Goal: Task Accomplishment & Management: Manage account settings

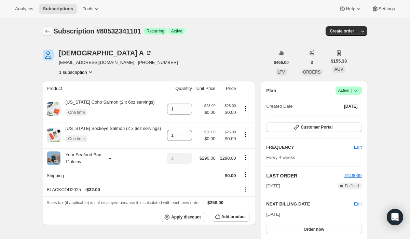
click at [49, 33] on icon "Subscriptions" at bounding box center [47, 31] width 7 height 7
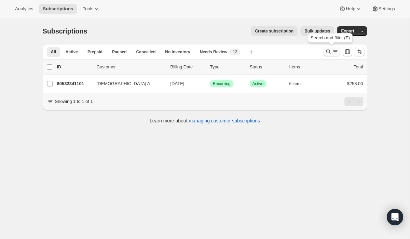
click at [327, 52] on icon "Search and filter results" at bounding box center [328, 51] width 7 height 7
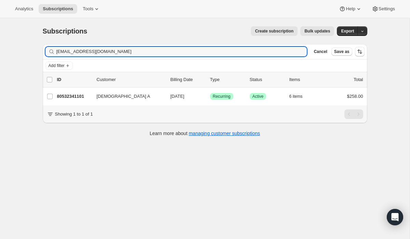
drag, startPoint x: 134, startPoint y: 51, endPoint x: 23, endPoint y: 51, distance: 111.1
click at [23, 51] on div "Subscriptions. This page is ready Subscriptions Create subscription Bulk update…" at bounding box center [205, 137] width 410 height 239
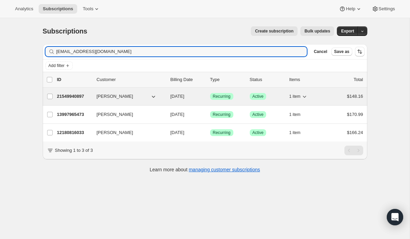
type input "[EMAIL_ADDRESS][DOMAIN_NAME]"
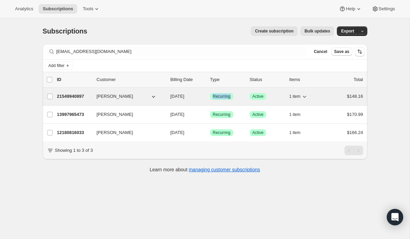
click at [218, 97] on span "Recurring" at bounding box center [222, 96] width 18 height 5
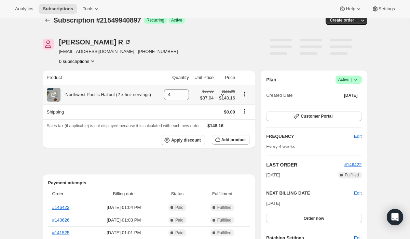
scroll to position [21, 0]
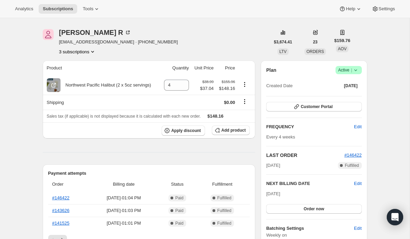
click at [88, 50] on button "3 subscriptions" at bounding box center [77, 51] width 37 height 7
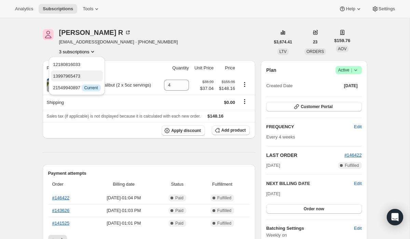
click at [83, 74] on span "13997965473" at bounding box center [77, 76] width 48 height 7
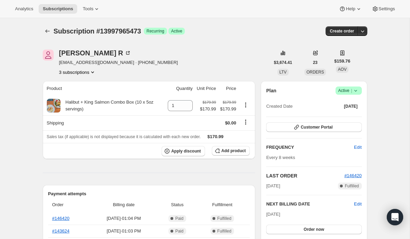
click at [84, 71] on button "3 subscriptions" at bounding box center [77, 72] width 37 height 7
click at [84, 82] on span "12180816033" at bounding box center [77, 85] width 48 height 7
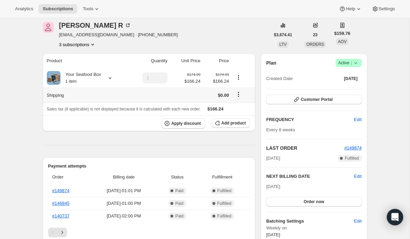
scroll to position [29, 0]
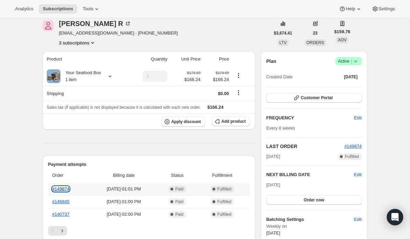
click at [65, 187] on link "#149874" at bounding box center [60, 188] width 17 height 5
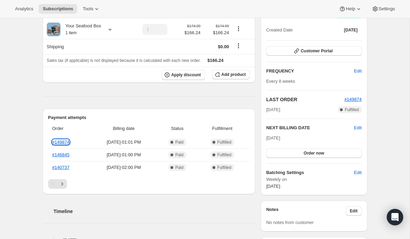
scroll to position [0, 0]
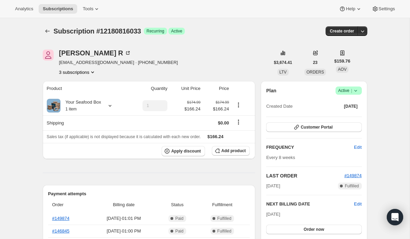
click at [86, 71] on button "3 subscriptions" at bounding box center [77, 72] width 37 height 7
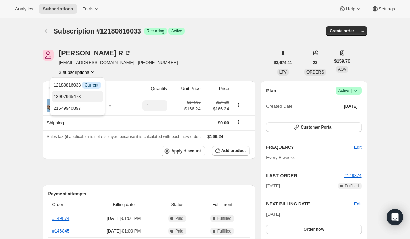
click at [87, 98] on span "13997965473" at bounding box center [78, 96] width 48 height 7
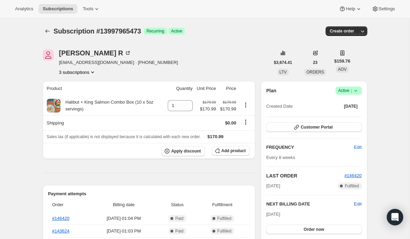
click at [88, 75] on button "3 subscriptions" at bounding box center [77, 72] width 37 height 7
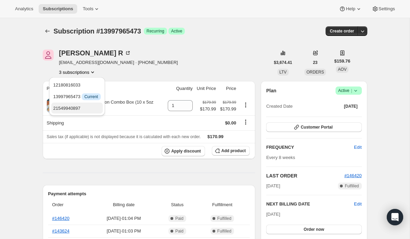
click at [89, 108] on span "21549940897" at bounding box center [77, 108] width 48 height 7
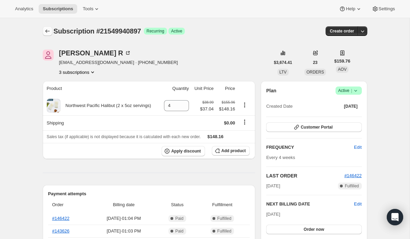
click at [50, 35] on button "Subscriptions" at bounding box center [48, 31] width 10 height 10
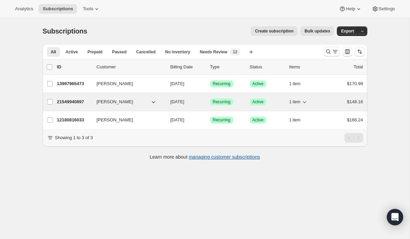
click at [215, 102] on span "Recurring" at bounding box center [222, 101] width 18 height 5
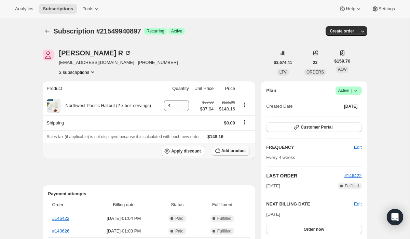
click at [227, 151] on span "Add product" at bounding box center [234, 150] width 24 height 5
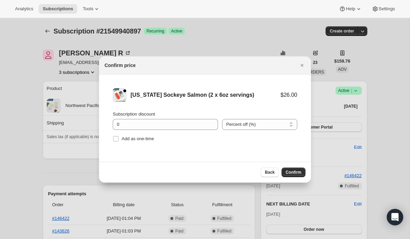
click at [178, 130] on div "Subscription discount 0 Percent off (%) Amount off ($) Percent off (%) Add as o…" at bounding box center [205, 127] width 185 height 33
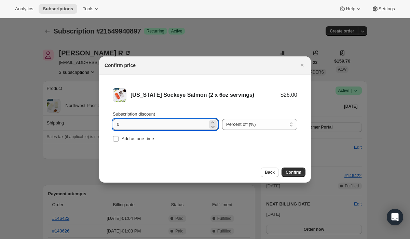
click at [179, 128] on input "0" at bounding box center [160, 124] width 95 height 11
type input "100"
click at [150, 137] on span "Add as one-time" at bounding box center [138, 138] width 32 height 5
click at [119, 137] on input "Add as one-time" at bounding box center [115, 138] width 5 height 5
checkbox input "true"
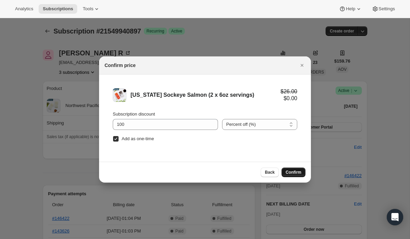
click at [300, 174] on span "Confirm" at bounding box center [294, 172] width 16 height 5
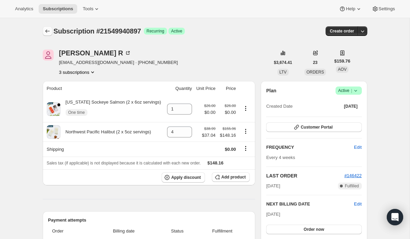
click at [51, 35] on button "Subscriptions" at bounding box center [48, 31] width 10 height 10
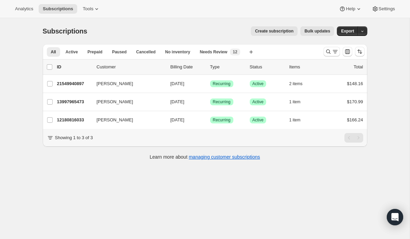
click at [328, 59] on div "list header ID Customer Billing Date Type Status Items Total" at bounding box center [205, 66] width 325 height 15
click at [328, 52] on icon "Search and filter results" at bounding box center [328, 51] width 7 height 7
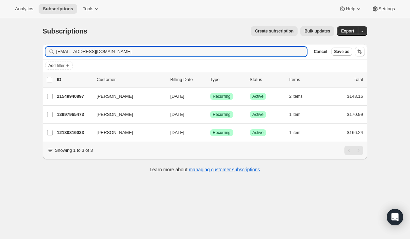
drag, startPoint x: 131, startPoint y: 54, endPoint x: 21, endPoint y: 42, distance: 110.8
click at [24, 42] on div "Subscriptions. This page is ready Subscriptions Create subscription Bulk update…" at bounding box center [205, 137] width 410 height 239
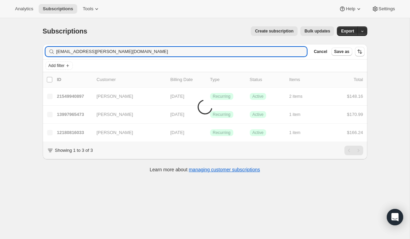
type input "[EMAIL_ADDRESS][PERSON_NAME][DOMAIN_NAME]"
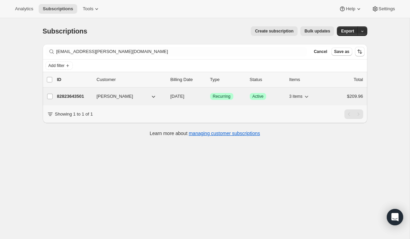
click at [224, 94] on span "Recurring" at bounding box center [222, 96] width 18 height 5
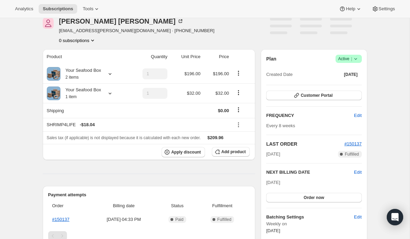
scroll to position [37, 0]
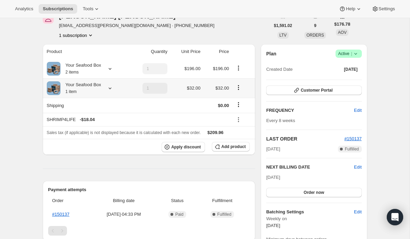
click at [111, 90] on icon at bounding box center [110, 88] width 7 height 7
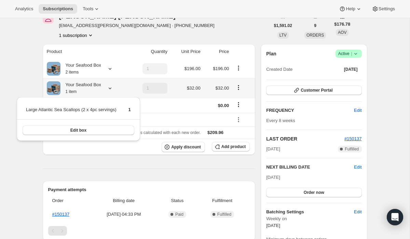
click at [111, 90] on icon at bounding box center [110, 88] width 7 height 7
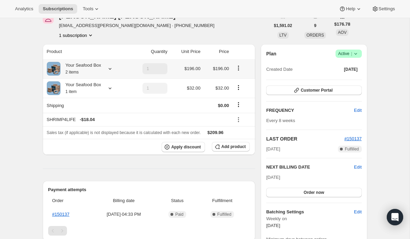
click at [111, 70] on icon at bounding box center [110, 68] width 7 height 7
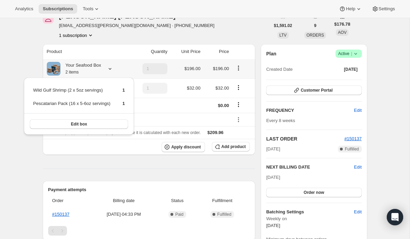
click at [111, 70] on icon at bounding box center [110, 68] width 7 height 7
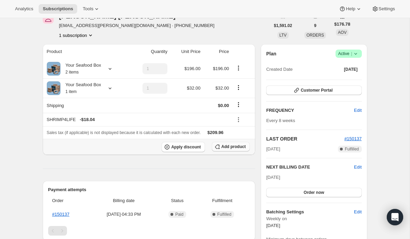
click at [225, 144] on span "Add product" at bounding box center [234, 146] width 24 height 5
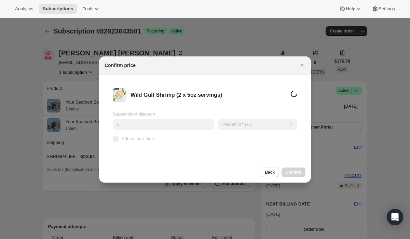
scroll to position [0, 0]
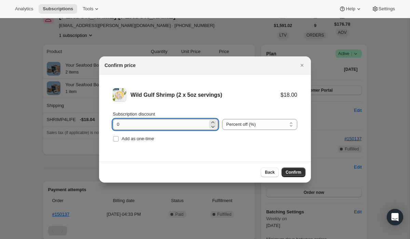
click at [161, 128] on input "0" at bounding box center [160, 124] width 95 height 11
type input "100"
click at [145, 137] on span "Add as one-time" at bounding box center [138, 138] width 32 height 5
click at [119, 137] on input "Add as one-time" at bounding box center [115, 138] width 5 height 5
checkbox input "true"
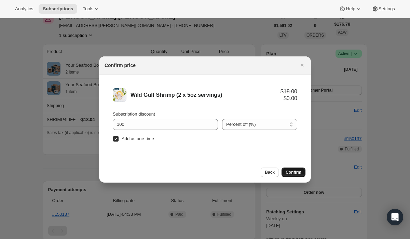
click at [285, 169] on button "Confirm" at bounding box center [294, 173] width 24 height 10
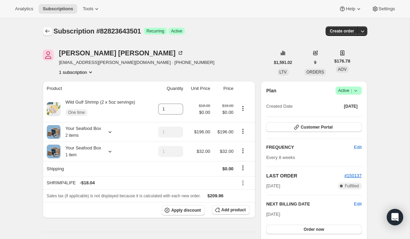
click at [44, 28] on button "Subscriptions" at bounding box center [48, 31] width 10 height 10
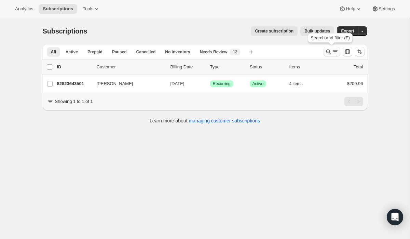
click at [327, 52] on icon "Search and filter results" at bounding box center [328, 51] width 7 height 7
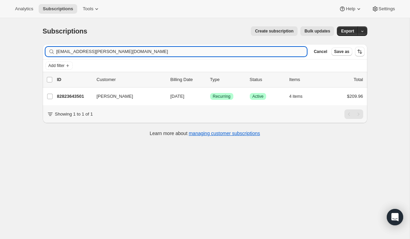
drag, startPoint x: 159, startPoint y: 47, endPoint x: 92, endPoint y: 48, distance: 67.0
click at [92, 48] on input "[EMAIL_ADDRESS][PERSON_NAME][DOMAIN_NAME]" at bounding box center [181, 52] width 251 height 10
drag, startPoint x: 109, startPoint y: 49, endPoint x: 0, endPoint y: 37, distance: 109.4
click at [0, 37] on div "Subscriptions. This page is ready Subscriptions Create subscription Bulk update…" at bounding box center [205, 137] width 410 height 239
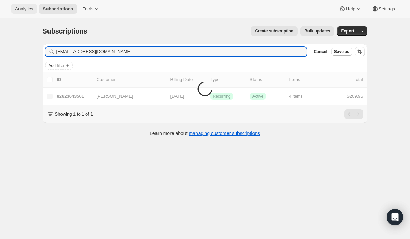
type input "[EMAIL_ADDRESS][DOMAIN_NAME]"
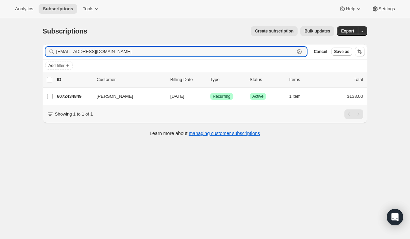
drag, startPoint x: 125, startPoint y: 54, endPoint x: 30, endPoint y: 45, distance: 95.4
click at [30, 45] on div "Subscriptions. This page is ready Subscriptions Create subscription Bulk update…" at bounding box center [205, 137] width 410 height 239
